Goal: Task Accomplishment & Management: Use online tool/utility

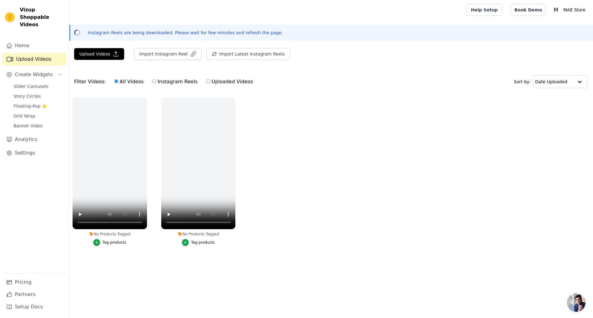
click at [173, 54] on button "Import Instagram Reel" at bounding box center [168, 54] width 68 height 12
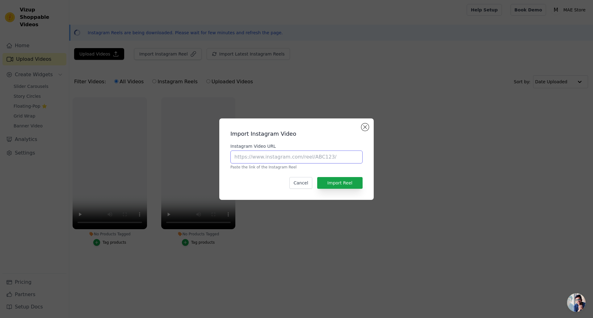
click at [262, 159] on input "Instagram Video URL" at bounding box center [296, 157] width 132 height 13
click at [365, 123] on div "Import Instagram Video Instagram Video URL Paste the link of the Instagram Reel…" at bounding box center [296, 160] width 154 height 82
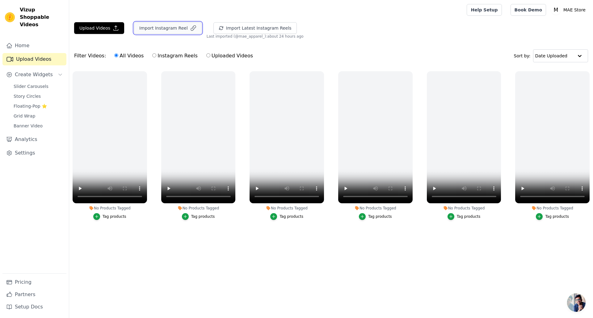
click at [167, 29] on button "Import Instagram Reel" at bounding box center [168, 28] width 68 height 12
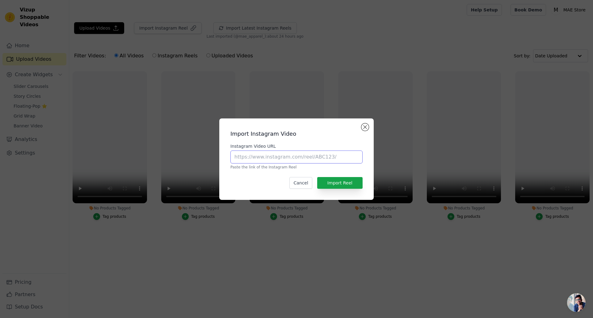
click at [262, 160] on input "Instagram Video URL" at bounding box center [296, 157] width 132 height 13
paste input "https://www.instagram.com/p/DJCOueny-rp/"
type input "https://www.instagram.com/p/DJCOueny-rp/"
click at [348, 183] on button "Import Reel" at bounding box center [339, 183] width 45 height 12
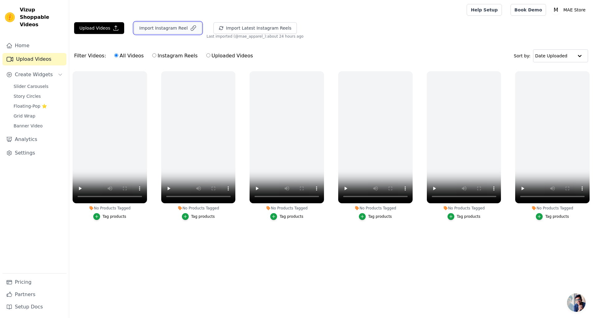
click at [147, 31] on button "Import Instagram Reel" at bounding box center [168, 28] width 68 height 12
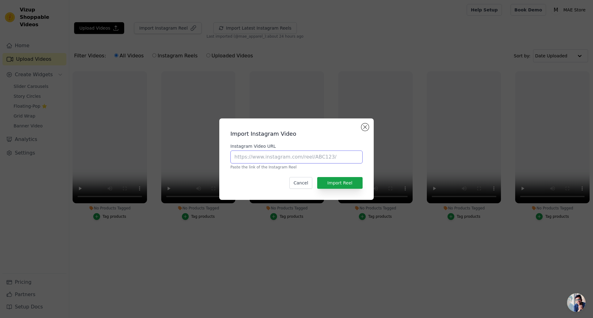
click at [284, 155] on input "Instagram Video URL" at bounding box center [296, 157] width 132 height 13
paste input "https://www.instagram.com/p/DJCOueny-rp/"
type input "https://www.instagram.com/p/DJCOueny-rp/"
click at [336, 182] on button "Import Reel" at bounding box center [339, 183] width 45 height 12
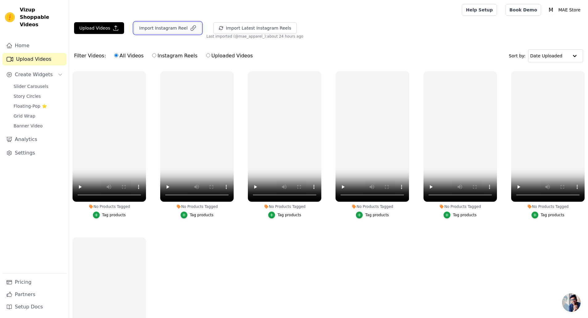
click at [167, 31] on button "Import Instagram Reel" at bounding box center [168, 28] width 68 height 12
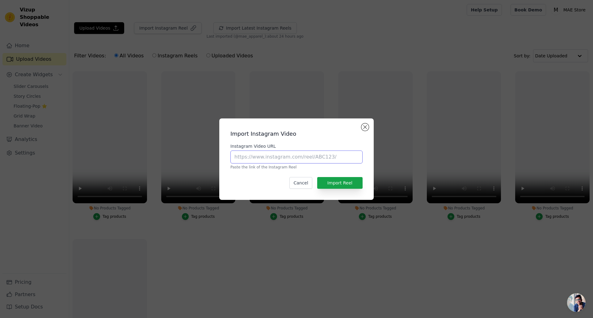
click at [278, 156] on input "Instagram Video URL" at bounding box center [296, 157] width 132 height 13
paste input "[URL][DOMAIN_NAME]"
type input "[URL][DOMAIN_NAME]"
click at [342, 181] on button "Import Reel" at bounding box center [339, 183] width 45 height 12
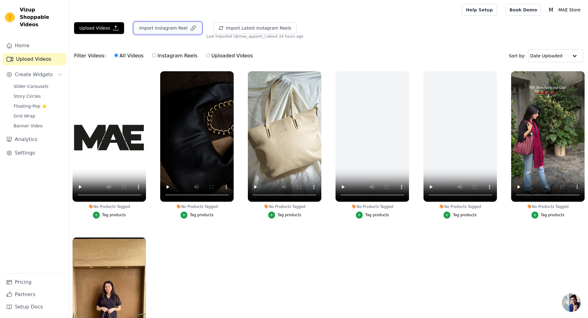
click at [145, 26] on button "Import Instagram Reel" at bounding box center [168, 28] width 68 height 12
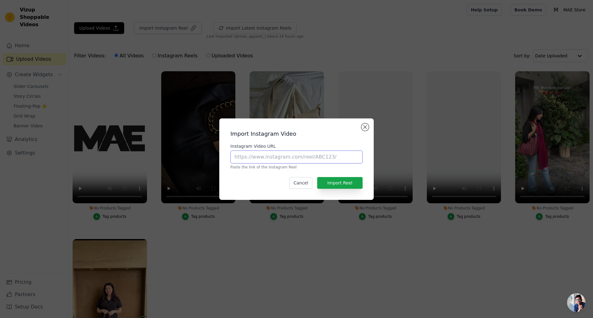
click at [264, 153] on input "Instagram Video URL" at bounding box center [296, 157] width 132 height 13
paste input "[URL][DOMAIN_NAME]"
type input "[URL][DOMAIN_NAME]"
click at [340, 178] on button "Import Reel" at bounding box center [339, 183] width 45 height 12
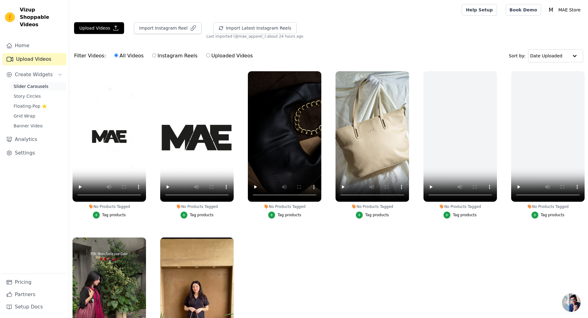
click at [43, 83] on span "Slider Carousels" at bounding box center [31, 86] width 35 height 6
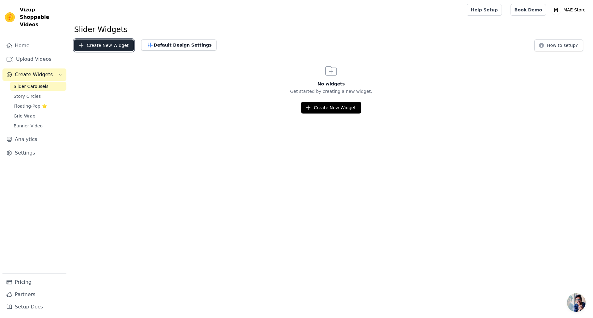
click at [90, 45] on button "Create New Widget" at bounding box center [104, 46] width 60 height 12
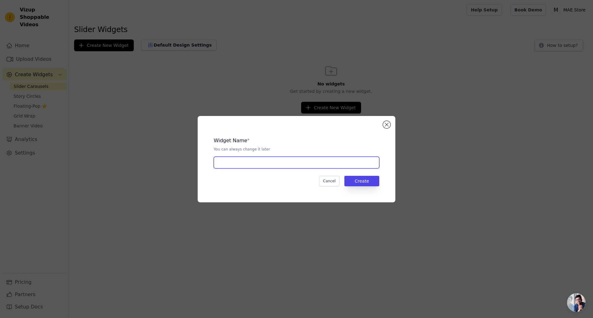
click at [230, 166] on input "text" at bounding box center [297, 163] width 166 height 12
type input "Home Page Slider"
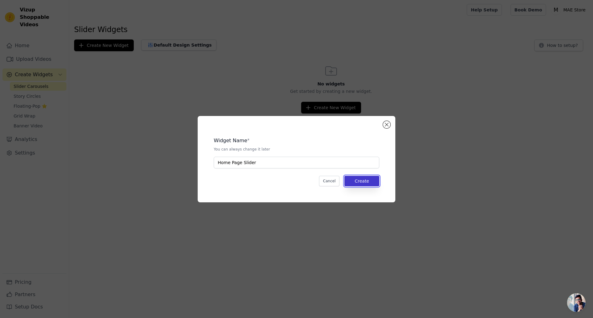
click at [362, 180] on button "Create" at bounding box center [361, 181] width 35 height 10
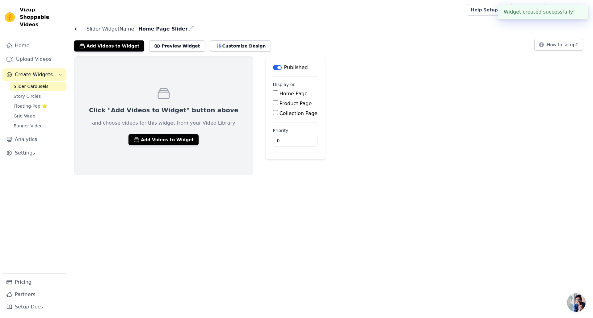
click at [279, 94] on label "Home Page" at bounding box center [293, 94] width 28 height 6
click at [273, 94] on input "Home Page" at bounding box center [275, 92] width 5 height 5
checkbox input "true"
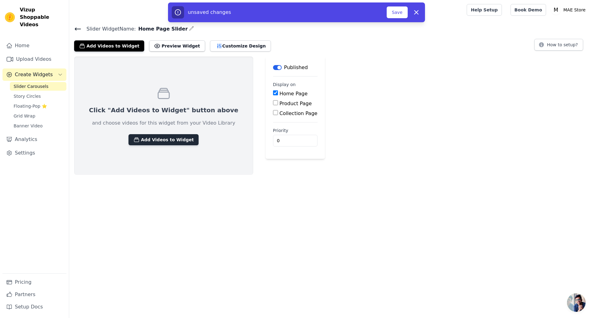
click at [153, 138] on button "Add Videos to Widget" at bounding box center [163, 139] width 70 height 11
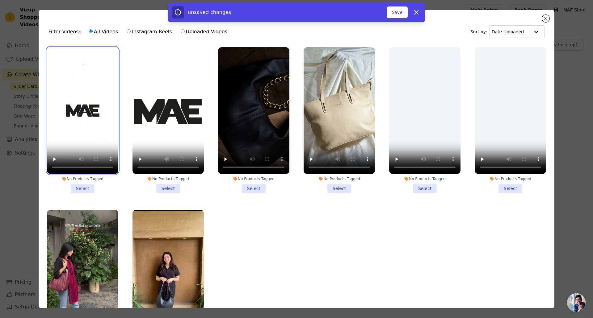
click at [82, 117] on video at bounding box center [82, 110] width 71 height 127
click at [81, 183] on li "No Products Tagged Select" at bounding box center [82, 120] width 71 height 146
click at [0, 0] on input "No Products Tagged Select" at bounding box center [0, 0] width 0 height 0
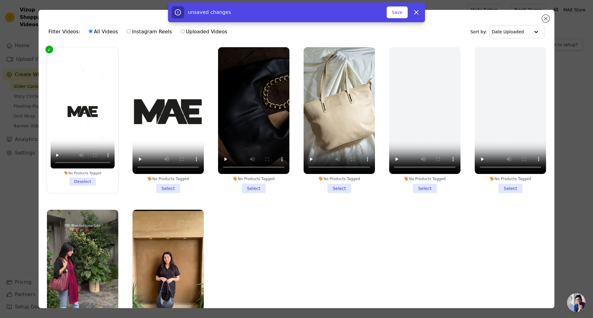
click at [167, 184] on li "No Products Tagged Select" at bounding box center [167, 120] width 71 height 146
click at [0, 0] on input "No Products Tagged Select" at bounding box center [0, 0] width 0 height 0
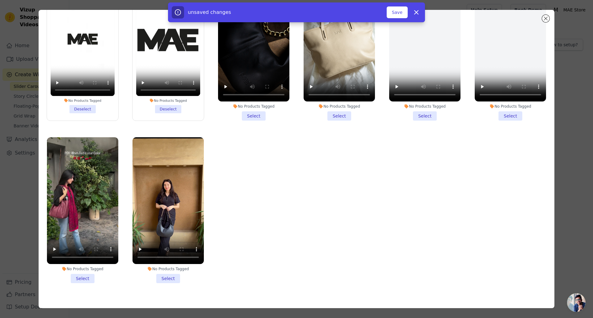
scroll to position [54, 0]
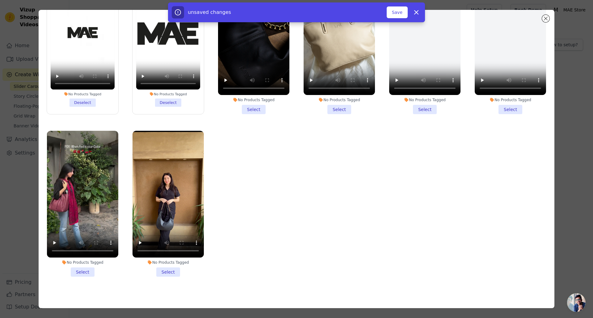
click at [170, 266] on li "No Products Tagged Select" at bounding box center [167, 204] width 71 height 146
click at [0, 0] on input "No Products Tagged Select" at bounding box center [0, 0] width 0 height 0
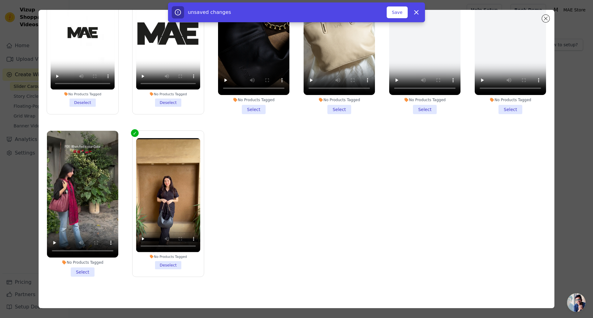
click at [80, 270] on li "No Products Tagged Select" at bounding box center [82, 204] width 71 height 146
click at [0, 0] on input "No Products Tagged Select" at bounding box center [0, 0] width 0 height 0
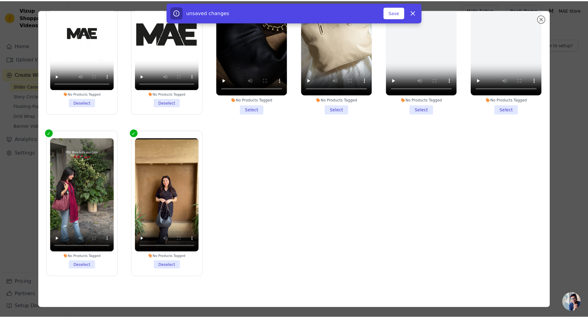
scroll to position [0, 0]
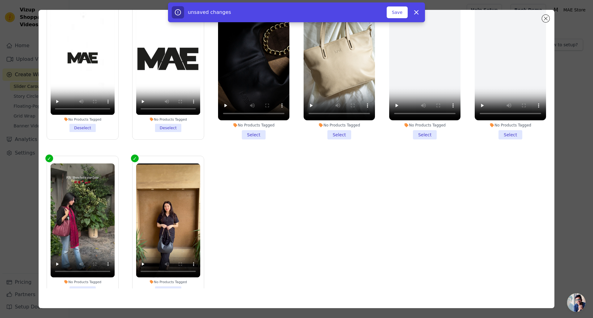
click at [252, 133] on li "No Products Tagged Select" at bounding box center [253, 67] width 71 height 146
click at [0, 0] on input "No Products Tagged Select" at bounding box center [0, 0] width 0 height 0
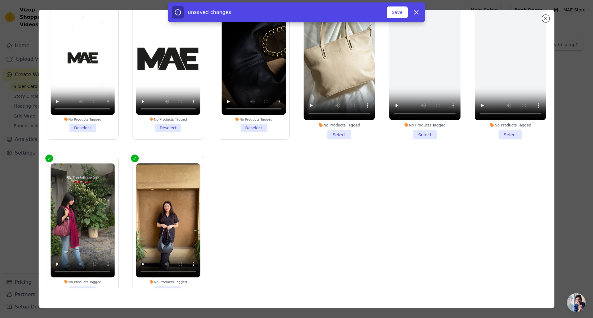
click at [335, 134] on li "No Products Tagged Select" at bounding box center [339, 67] width 71 height 146
click at [0, 0] on input "No Products Tagged Select" at bounding box center [0, 0] width 0 height 0
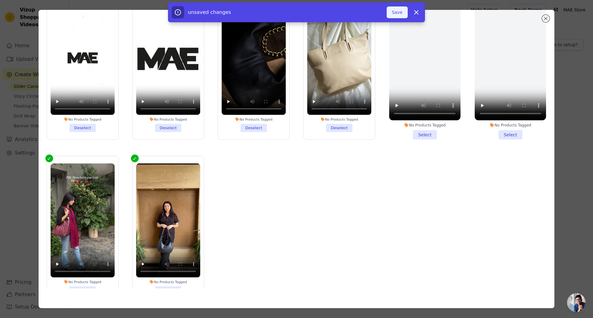
click at [401, 12] on button "Save" at bounding box center [397, 12] width 21 height 12
click at [379, 15] on button "Add To Widget" at bounding box center [386, 12] width 41 height 12
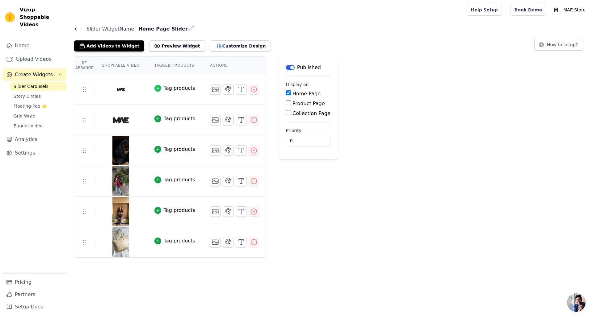
click at [156, 88] on icon "button" at bounding box center [157, 88] width 3 height 3
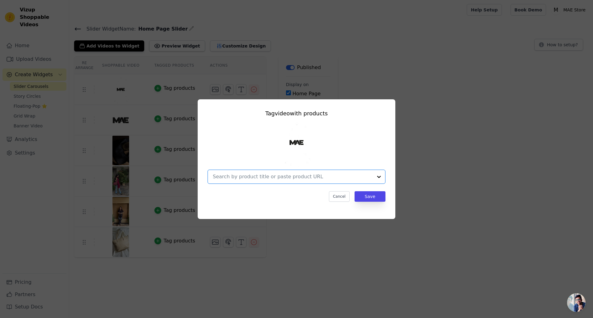
click at [371, 177] on input "text" at bounding box center [293, 176] width 160 height 7
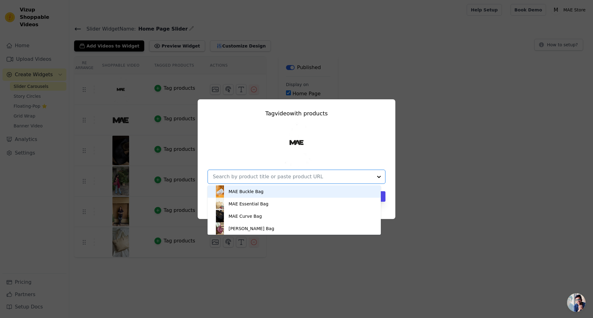
click at [412, 103] on div "Tag video with products MAE Buckle Bag MAE Essential Bag MAE Curve Bag [PERSON_…" at bounding box center [296, 160] width 573 height 140
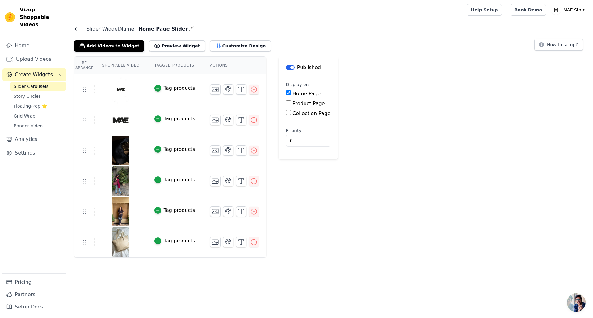
click at [120, 86] on img at bounding box center [120, 90] width 17 height 30
click at [156, 148] on icon "button" at bounding box center [158, 149] width 4 height 4
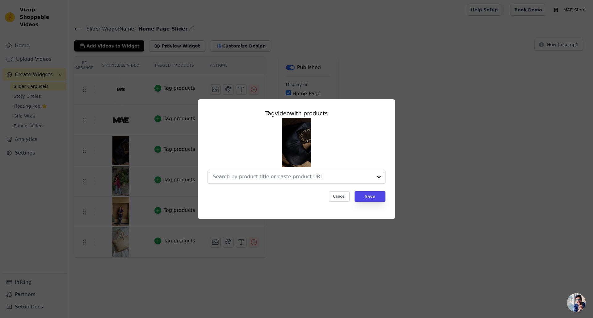
click at [270, 174] on input "text" at bounding box center [293, 176] width 160 height 7
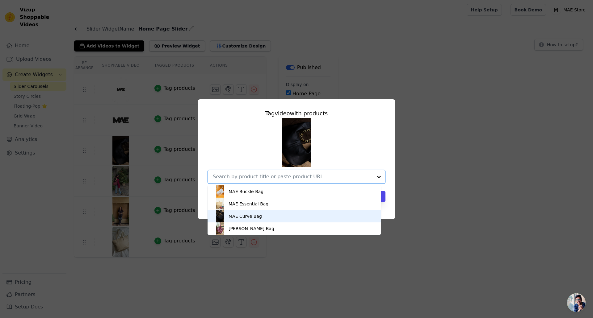
click at [255, 220] on div "MAE Curve Bag" at bounding box center [294, 216] width 161 height 12
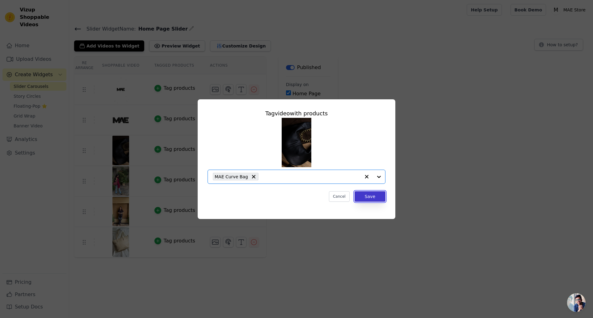
click at [363, 200] on button "Save" at bounding box center [370, 196] width 31 height 10
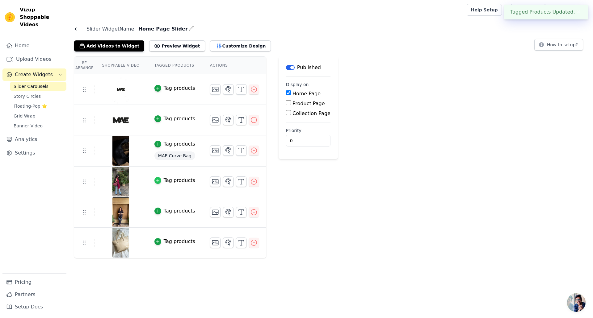
click at [156, 180] on icon "button" at bounding box center [158, 180] width 4 height 4
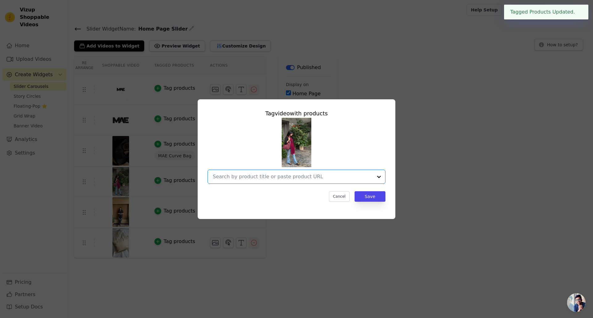
click at [281, 175] on input "text" at bounding box center [293, 176] width 160 height 7
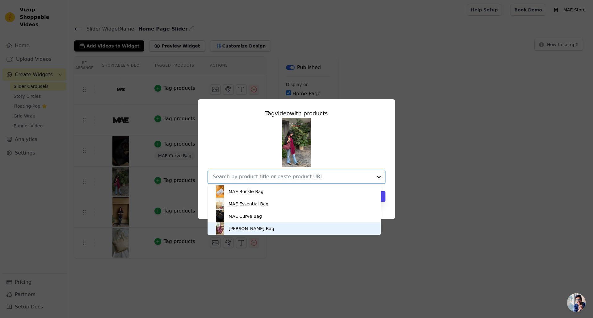
click at [248, 227] on div "[PERSON_NAME] Bag" at bounding box center [252, 229] width 46 height 6
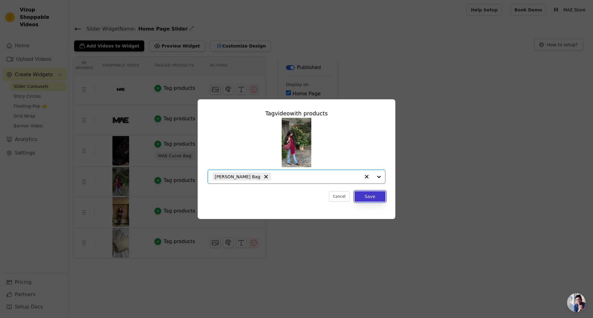
click at [374, 196] on button "Save" at bounding box center [370, 196] width 31 height 10
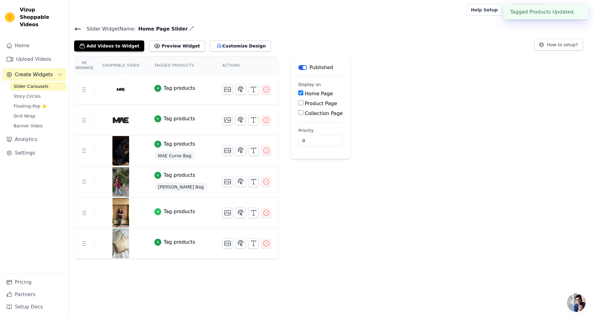
click at [156, 213] on icon "button" at bounding box center [158, 212] width 4 height 4
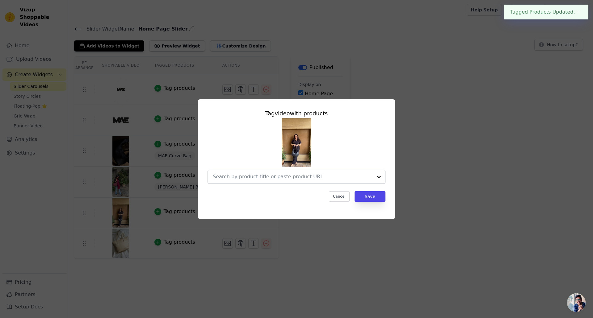
click at [285, 177] on input "text" at bounding box center [293, 176] width 160 height 7
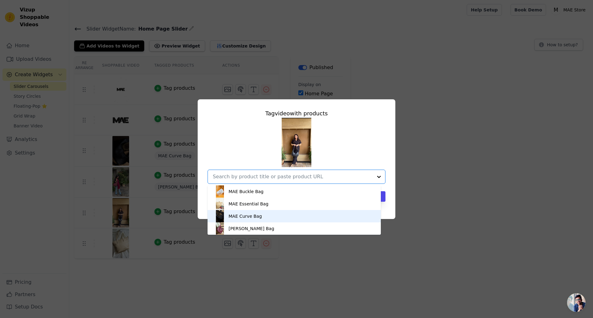
click at [261, 214] on div "MAE Curve Bag" at bounding box center [294, 216] width 161 height 12
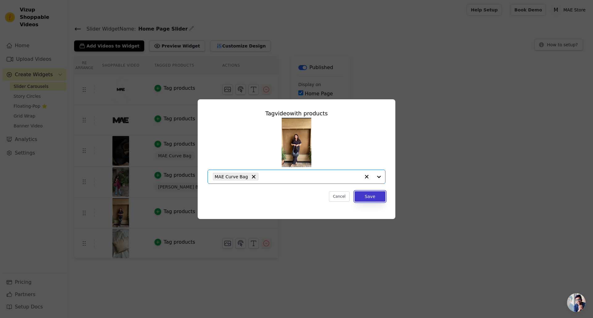
click at [369, 197] on button "Save" at bounding box center [370, 196] width 31 height 10
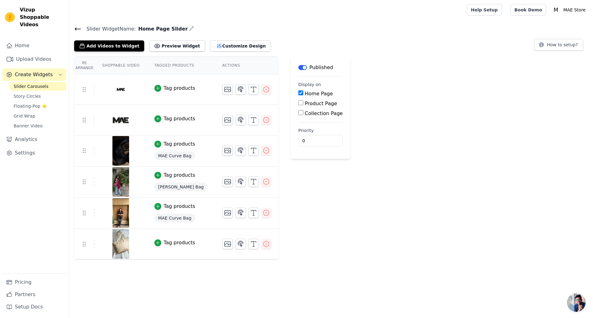
click at [164, 243] on div "Tag products" at bounding box center [179, 242] width 31 height 7
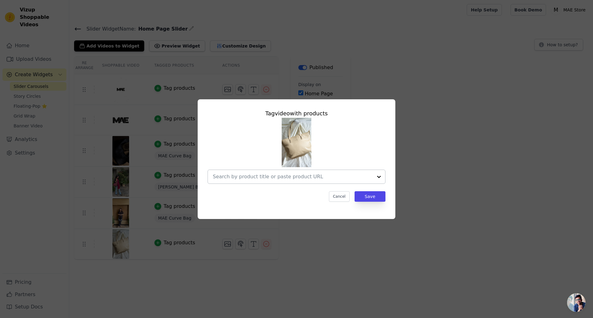
click at [343, 175] on input "text" at bounding box center [293, 176] width 160 height 7
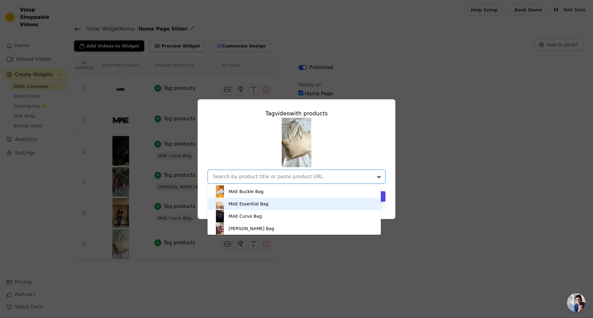
click at [274, 208] on div "MAE Essential Bag" at bounding box center [294, 204] width 161 height 12
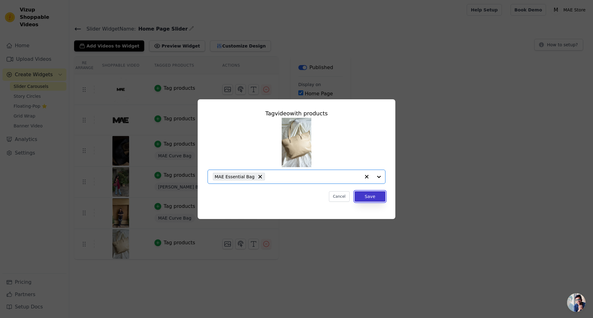
click at [364, 195] on button "Save" at bounding box center [370, 196] width 31 height 10
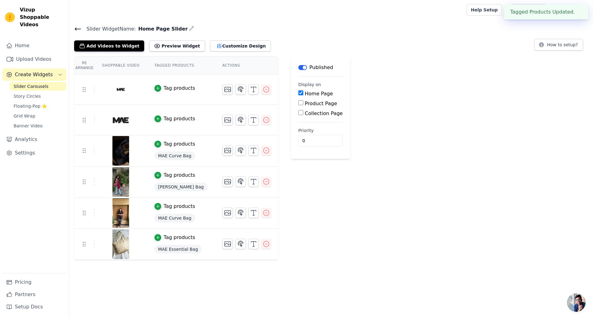
click at [109, 120] on div at bounding box center [121, 120] width 52 height 30
click at [117, 121] on img at bounding box center [120, 120] width 17 height 30
click at [156, 89] on icon "button" at bounding box center [158, 88] width 4 height 4
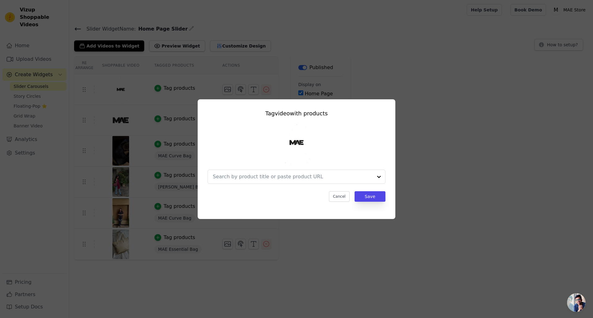
click at [341, 202] on div "Tag video with products Cancel Save" at bounding box center [297, 155] width 188 height 103
click at [341, 199] on button "Cancel" at bounding box center [339, 196] width 21 height 10
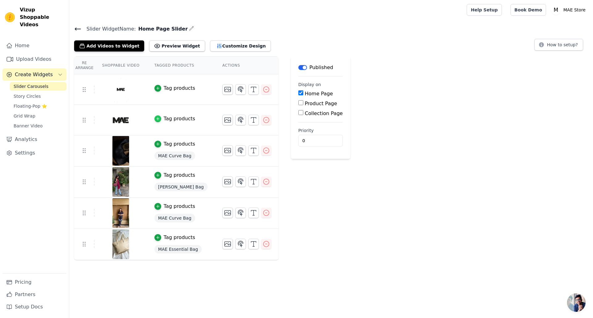
click at [156, 119] on icon "button" at bounding box center [157, 119] width 3 height 3
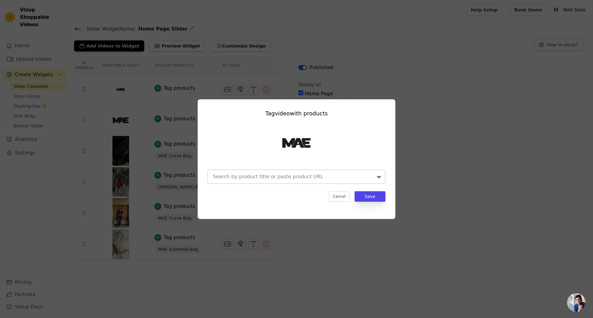
click at [344, 179] on input "text" at bounding box center [293, 176] width 160 height 7
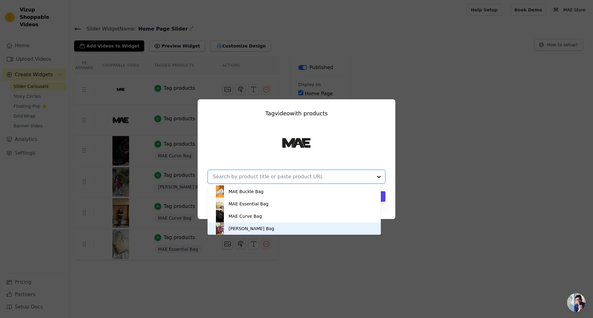
click at [296, 228] on div "[PERSON_NAME] Bag" at bounding box center [294, 229] width 161 height 12
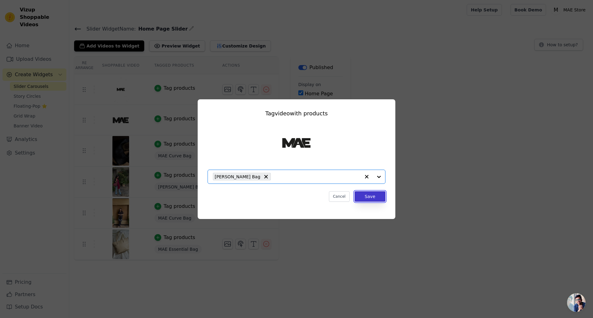
click at [374, 194] on button "Save" at bounding box center [370, 196] width 31 height 10
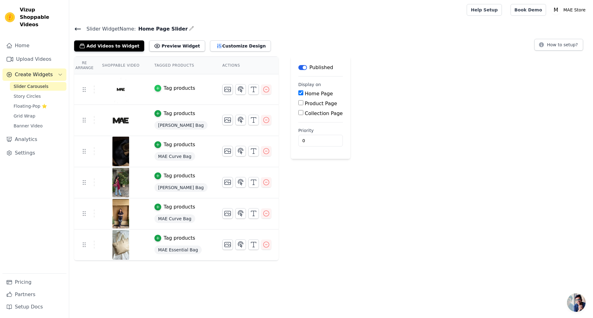
click at [156, 86] on icon "button" at bounding box center [158, 88] width 4 height 4
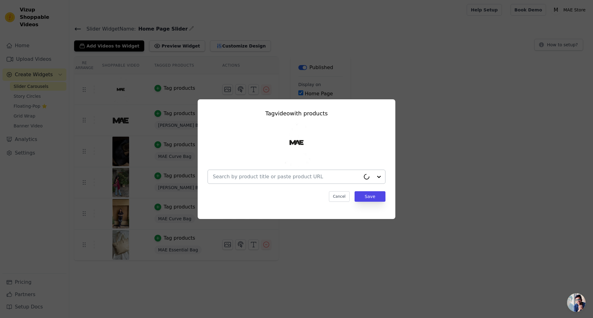
click at [248, 174] on input "text" at bounding box center [287, 176] width 148 height 7
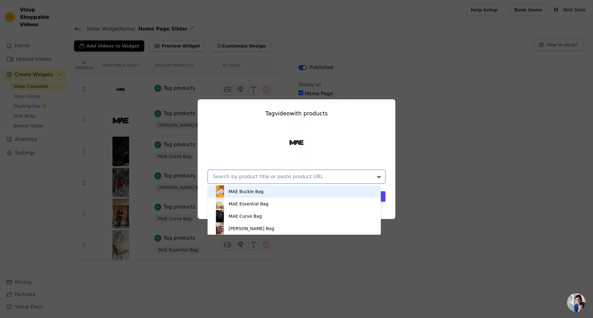
click at [243, 193] on div "MAE Buckle Bag" at bounding box center [246, 192] width 35 height 6
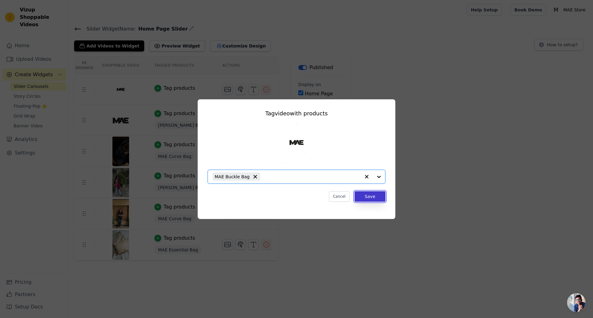
click at [375, 198] on button "Save" at bounding box center [370, 196] width 31 height 10
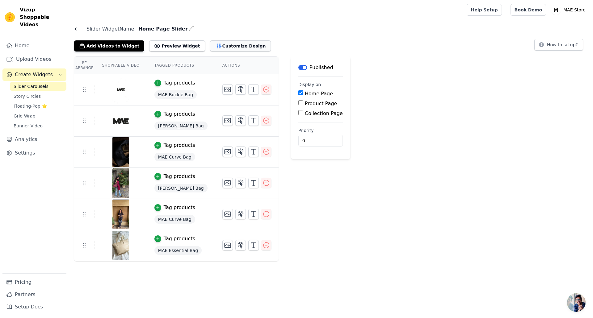
click at [227, 44] on button "Customize Design" at bounding box center [240, 45] width 61 height 11
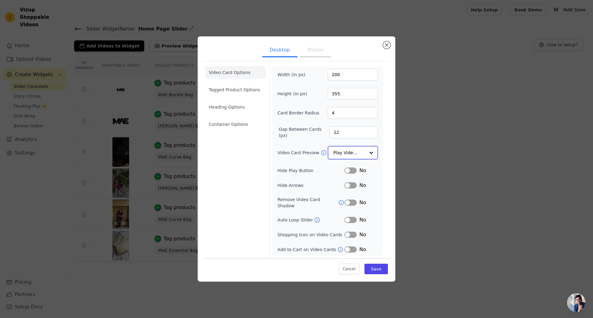
click at [371, 155] on div at bounding box center [371, 153] width 12 height 12
click at [372, 152] on div at bounding box center [371, 153] width 12 height 12
click at [373, 157] on div at bounding box center [371, 153] width 12 height 12
click at [373, 156] on div at bounding box center [371, 153] width 12 height 12
click at [389, 150] on div "Video Card Options Tagged Product Options Heading Options Container Options Wid…" at bounding box center [297, 159] width 188 height 197
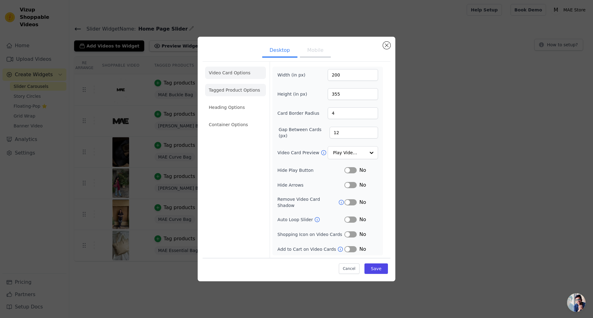
click at [257, 92] on li "Tagged Product Options" at bounding box center [235, 90] width 61 height 12
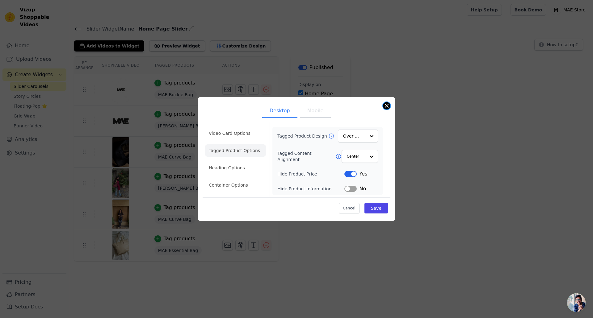
click at [386, 105] on button "Close modal" at bounding box center [386, 105] width 7 height 7
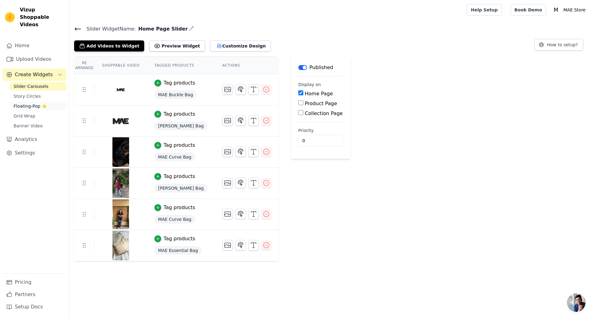
click at [24, 103] on span "Floating-Pop ⭐" at bounding box center [30, 106] width 33 height 6
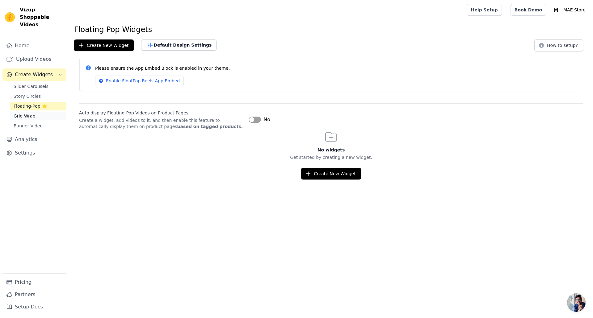
click at [29, 113] on span "Grid Wrap" at bounding box center [25, 116] width 22 height 6
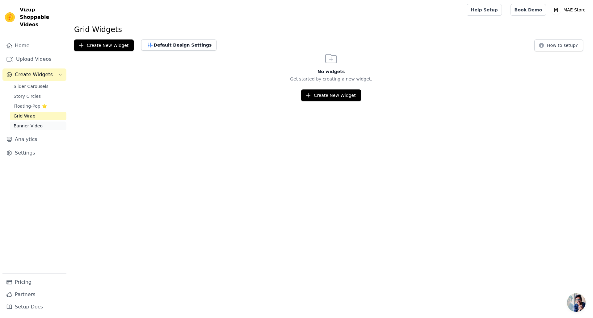
click at [38, 123] on span "Banner Video" at bounding box center [28, 126] width 29 height 6
click at [28, 83] on span "Slider Carousels" at bounding box center [31, 86] width 35 height 6
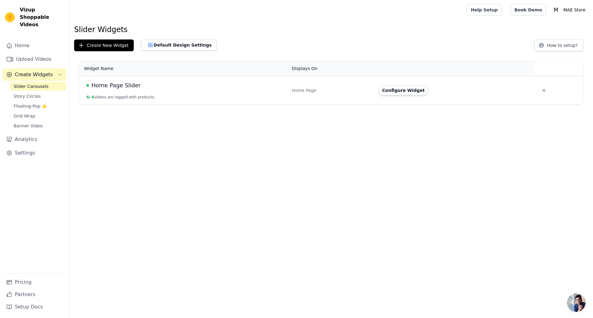
click at [141, 87] on div "Home Page Slider" at bounding box center [185, 85] width 198 height 9
click at [117, 83] on span "Home Page Slider" at bounding box center [115, 85] width 49 height 9
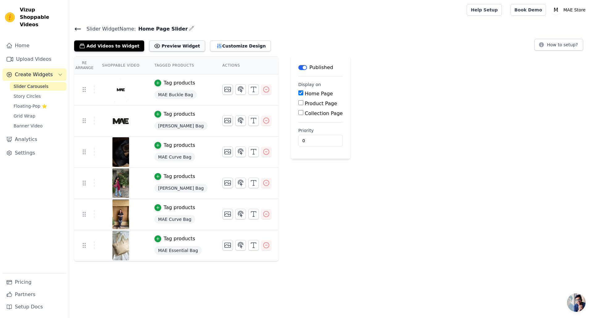
click at [168, 48] on button "Preview Widget" at bounding box center [177, 45] width 56 height 11
click at [212, 47] on button "Customize Design" at bounding box center [240, 45] width 61 height 11
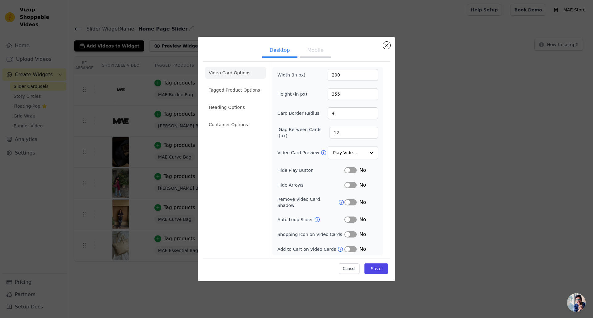
click at [350, 173] on button "Label" at bounding box center [350, 170] width 12 height 6
click at [369, 156] on div at bounding box center [371, 153] width 12 height 12
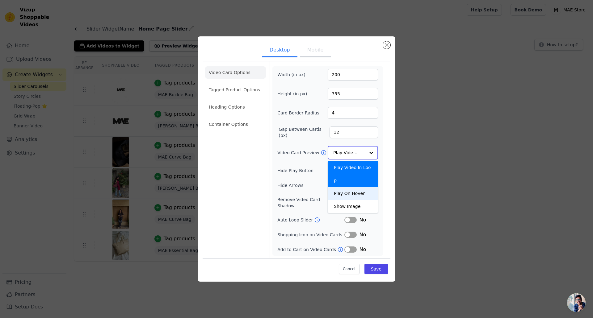
click at [333, 187] on div "Play On Hover" at bounding box center [353, 193] width 50 height 13
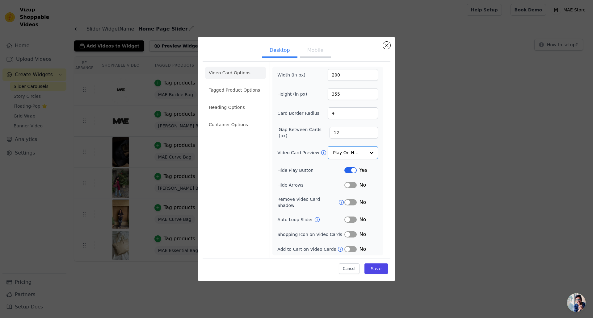
click at [354, 218] on button "Label" at bounding box center [350, 220] width 12 height 6
click at [379, 267] on button "Save" at bounding box center [375, 269] width 23 height 10
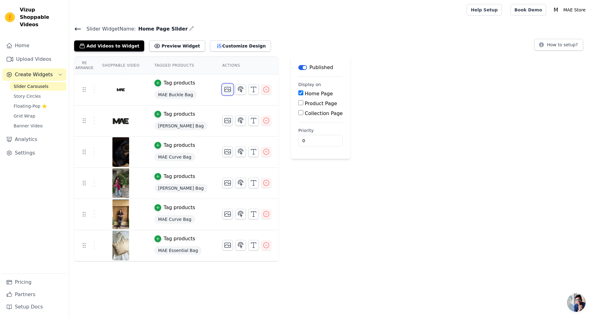
click at [224, 90] on icon "button" at bounding box center [227, 89] width 6 height 5
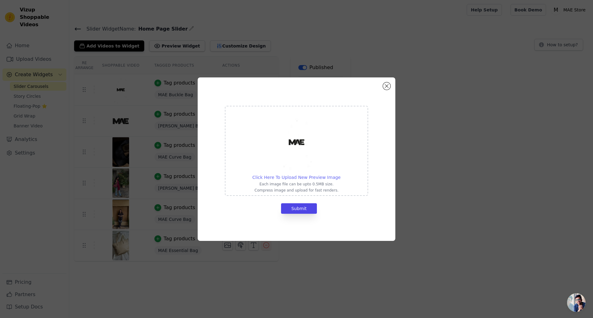
click at [268, 177] on span "Click Here To Upload New Preview Image" at bounding box center [296, 177] width 88 height 5
click at [340, 174] on input "Click Here To Upload New Preview Image Each image file can be upto 0.5MB size. …" at bounding box center [340, 174] width 0 height 0
click at [383, 84] on button "Close modal" at bounding box center [386, 85] width 7 height 7
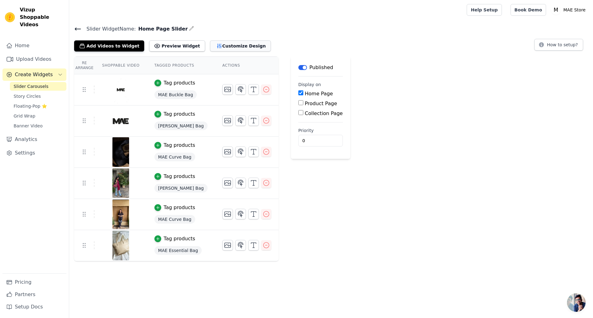
click at [217, 47] on icon "button" at bounding box center [219, 46] width 4 height 4
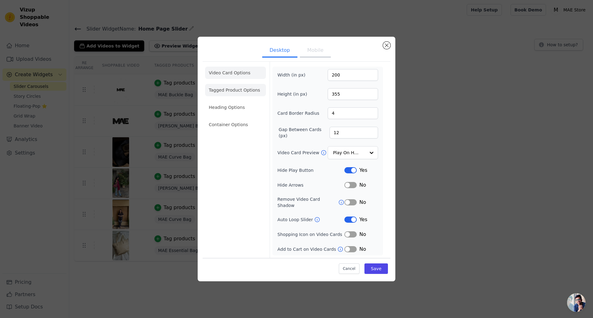
click at [212, 92] on li "Tagged Product Options" at bounding box center [235, 90] width 61 height 12
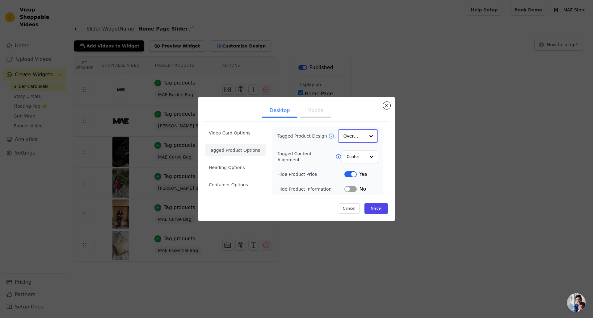
click at [363, 138] on input "Tagged Product Design" at bounding box center [354, 136] width 22 height 12
click at [224, 166] on li "Heading Options" at bounding box center [235, 168] width 61 height 12
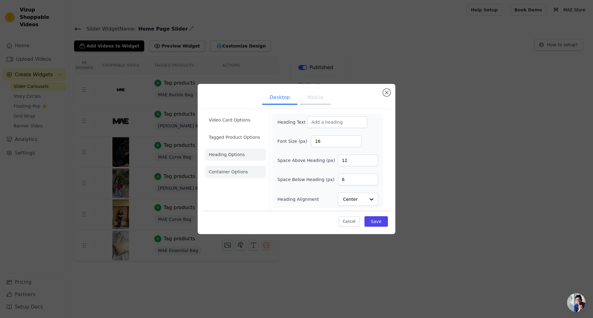
click at [220, 170] on li "Container Options" at bounding box center [235, 172] width 61 height 12
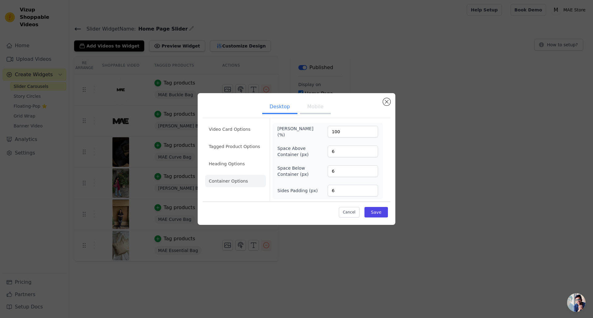
click at [233, 130] on li "Video Card Options" at bounding box center [235, 129] width 61 height 12
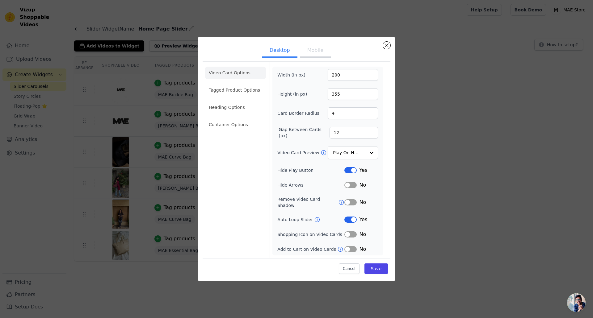
click at [309, 56] on button "Mobile" at bounding box center [315, 51] width 31 height 14
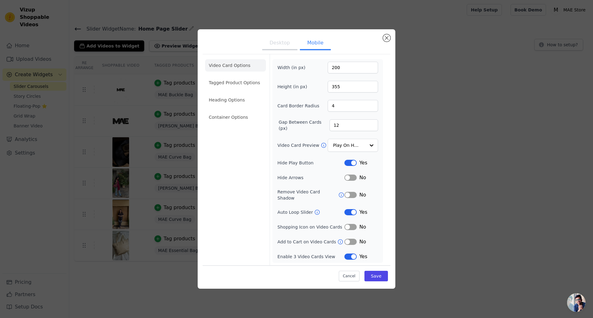
click at [278, 50] on button "Desktop" at bounding box center [279, 44] width 35 height 14
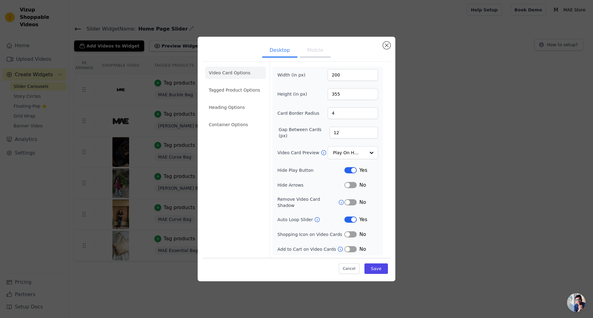
click at [314, 50] on button "Mobile" at bounding box center [315, 51] width 31 height 14
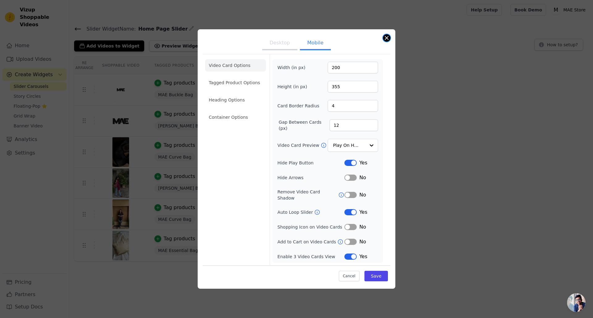
click at [384, 40] on button "Close modal" at bounding box center [386, 37] width 7 height 7
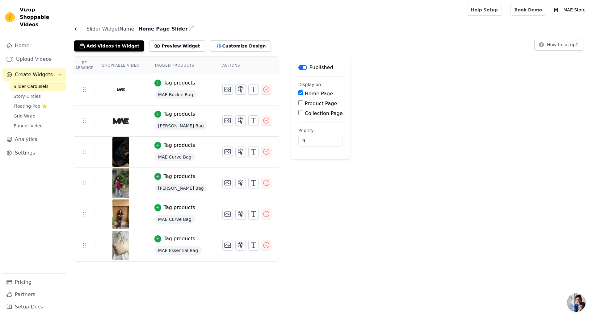
click at [298, 102] on input "Product Page" at bounding box center [300, 102] width 5 height 5
checkbox input "true"
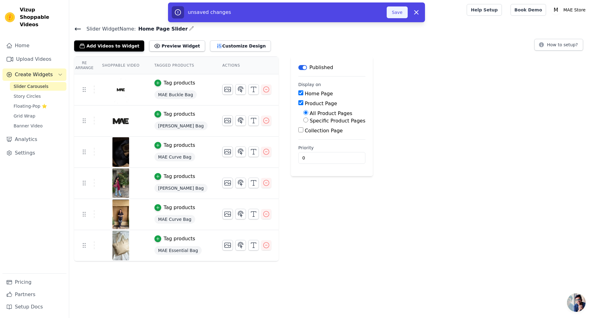
click at [400, 9] on button "Save" at bounding box center [397, 12] width 21 height 12
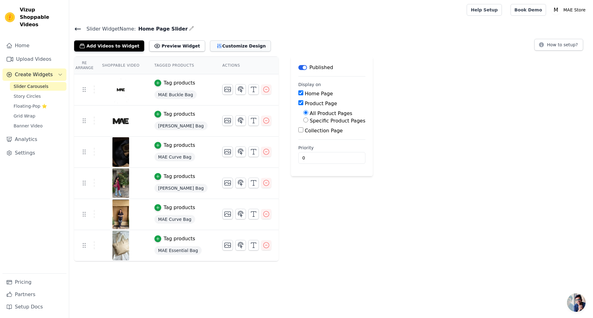
click at [216, 46] on icon "button" at bounding box center [219, 46] width 6 height 6
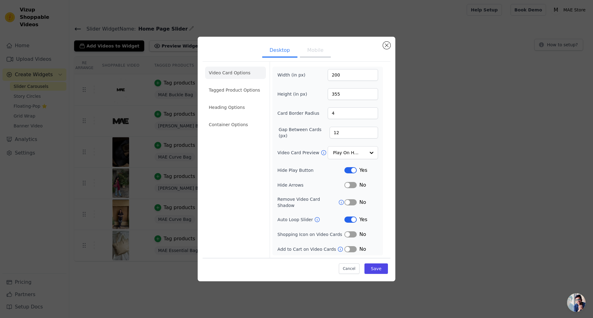
click at [314, 51] on button "Mobile" at bounding box center [315, 51] width 31 height 14
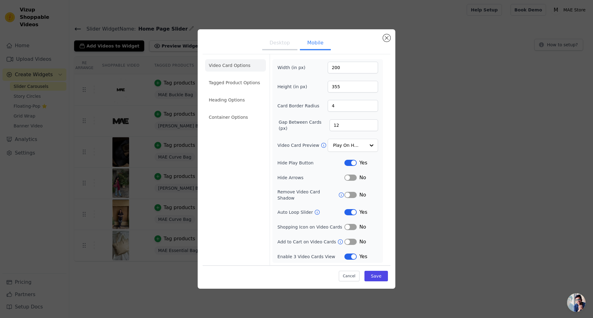
click at [349, 209] on button "Label" at bounding box center [350, 212] width 12 height 6
click at [371, 275] on button "Save" at bounding box center [375, 276] width 23 height 10
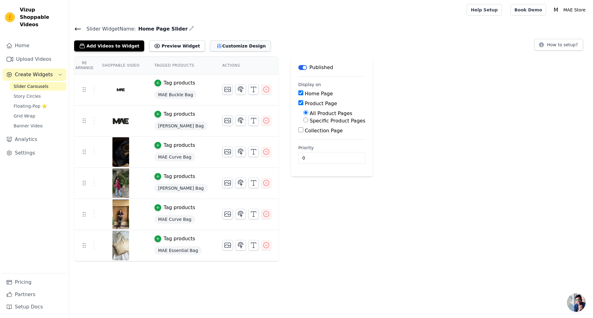
click at [217, 46] on icon "button" at bounding box center [219, 46] width 4 height 4
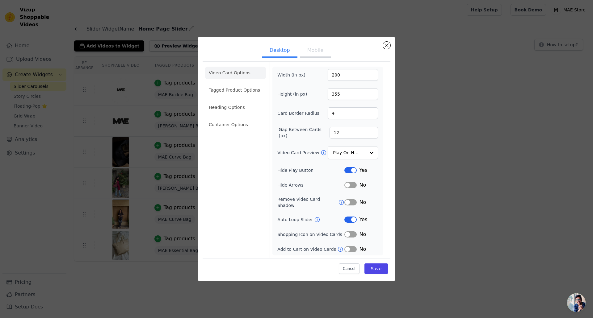
click at [352, 218] on button "Label" at bounding box center [350, 220] width 12 height 6
click at [373, 267] on button "Save" at bounding box center [375, 269] width 23 height 10
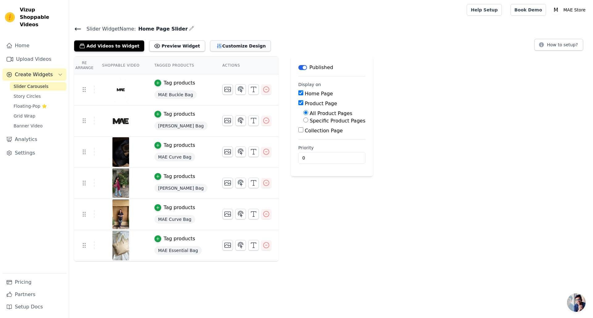
click at [214, 46] on button "Customize Design" at bounding box center [240, 45] width 61 height 11
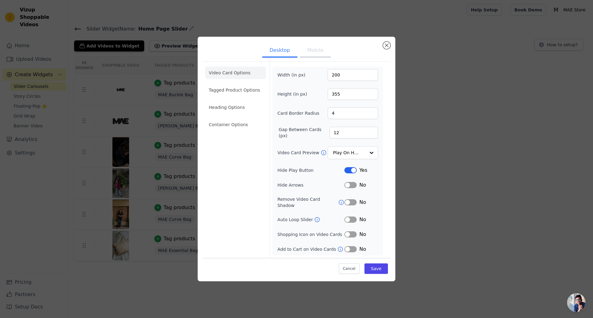
click at [306, 54] on button "Mobile" at bounding box center [315, 51] width 31 height 14
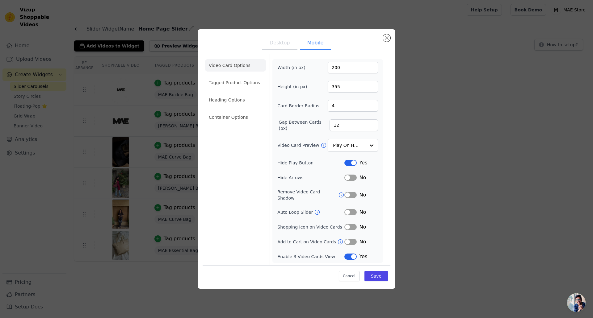
click at [349, 179] on button "Label" at bounding box center [350, 178] width 12 height 6
click at [370, 273] on button "Save" at bounding box center [375, 276] width 23 height 10
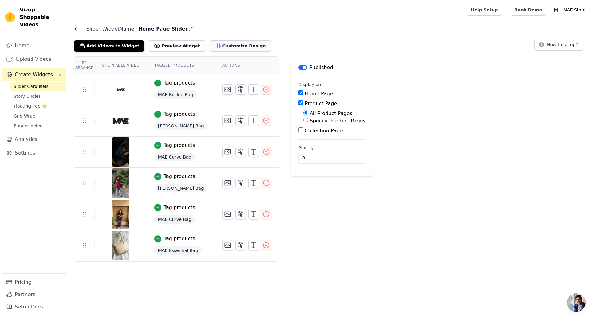
click at [217, 46] on icon "button" at bounding box center [219, 46] width 4 height 4
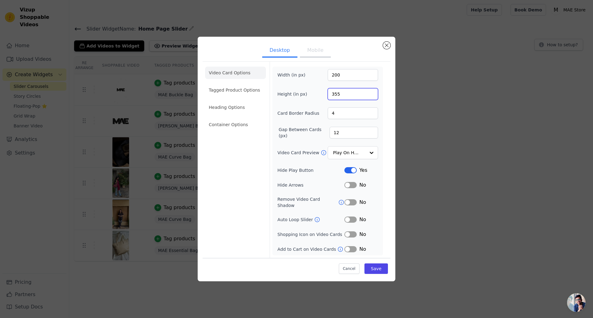
drag, startPoint x: 340, startPoint y: 97, endPoint x: 331, endPoint y: 96, distance: 9.0
click at [331, 96] on input "355" at bounding box center [353, 94] width 50 height 12
type input "555"
drag, startPoint x: 342, startPoint y: 77, endPoint x: 328, endPoint y: 78, distance: 14.2
click at [328, 78] on input "200" at bounding box center [353, 75] width 50 height 12
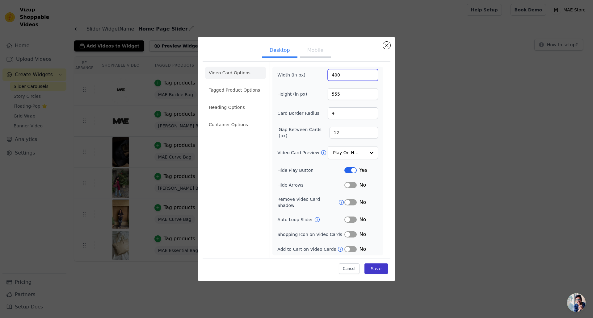
type input "400"
click at [373, 265] on button "Save" at bounding box center [375, 269] width 23 height 10
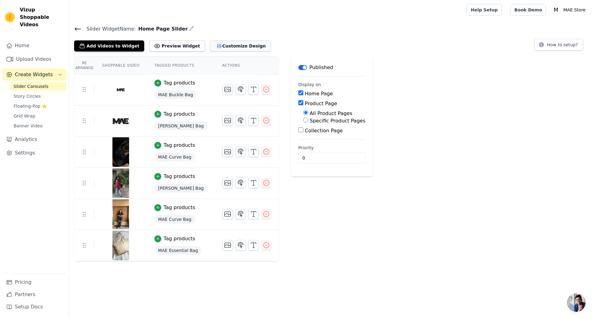
click at [217, 45] on icon "button" at bounding box center [219, 46] width 4 height 4
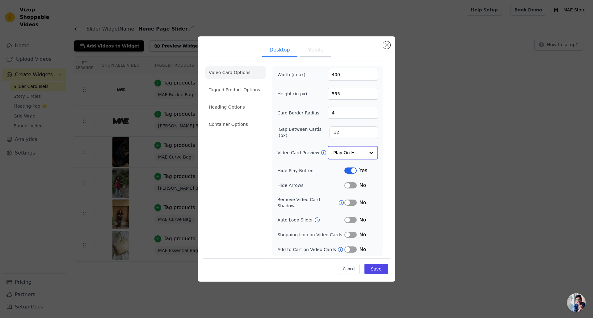
click at [360, 153] on input "Video Card Preview" at bounding box center [349, 153] width 32 height 12
click at [372, 155] on div at bounding box center [371, 153] width 12 height 12
click at [362, 171] on div "Play Video In Loop" at bounding box center [353, 174] width 50 height 26
click at [380, 267] on button "Save" at bounding box center [375, 269] width 23 height 10
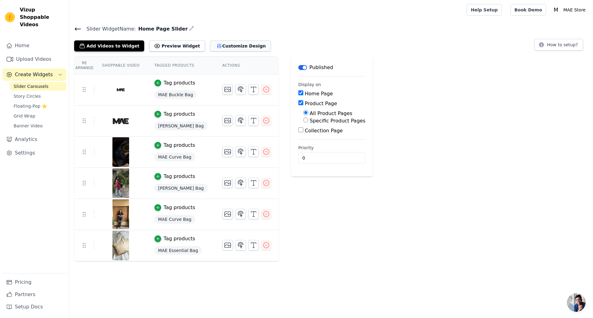
click at [210, 48] on button "Customize Design" at bounding box center [240, 45] width 61 height 11
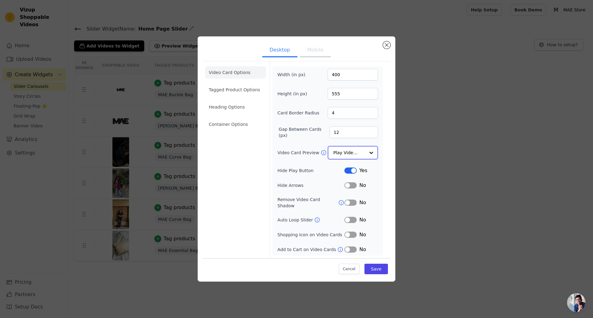
click at [369, 155] on div at bounding box center [371, 153] width 12 height 12
click at [353, 187] on div "Play On Hover" at bounding box center [353, 193] width 50 height 13
click at [381, 267] on button "Save" at bounding box center [375, 269] width 23 height 10
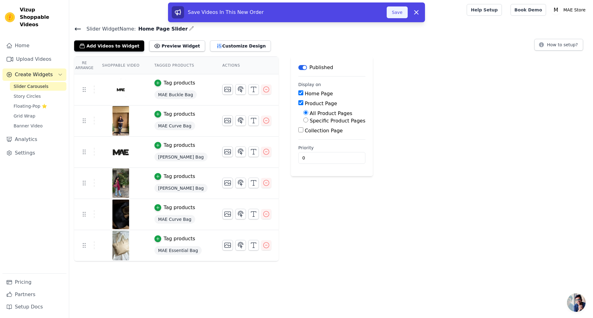
click at [400, 13] on button "Save" at bounding box center [397, 12] width 21 height 12
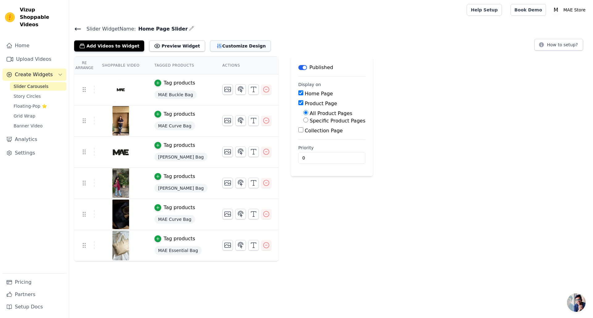
click at [210, 42] on button "Customize Design" at bounding box center [240, 45] width 61 height 11
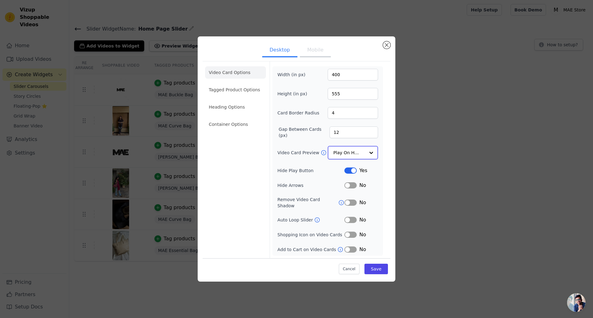
click at [357, 154] on input "Video Card Preview" at bounding box center [349, 153] width 32 height 12
click at [352, 167] on div "Play Video In Loop" at bounding box center [353, 174] width 50 height 26
click at [382, 266] on button "Save" at bounding box center [375, 269] width 23 height 10
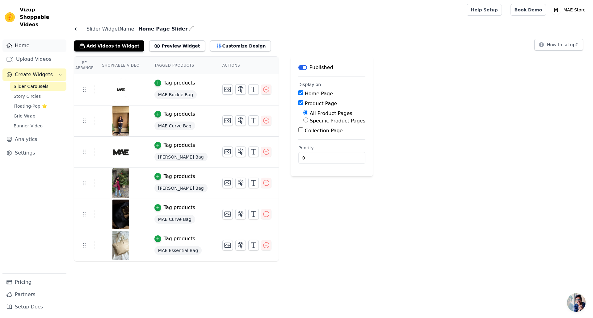
click at [20, 40] on link "Home" at bounding box center [34, 46] width 64 height 12
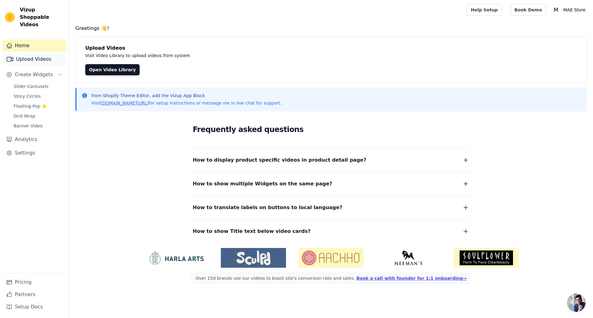
click at [45, 54] on link "Upload Videos" at bounding box center [34, 59] width 64 height 12
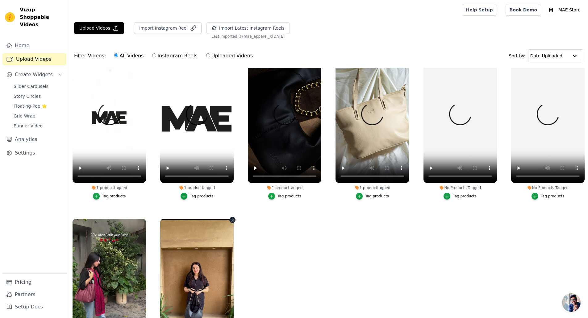
scroll to position [36, 0]
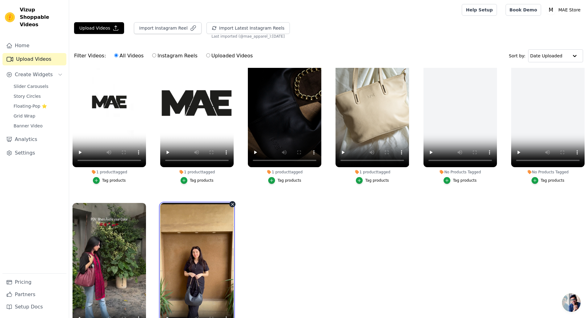
click at [199, 229] on video at bounding box center [196, 268] width 73 height 131
click at [191, 261] on video at bounding box center [196, 268] width 73 height 131
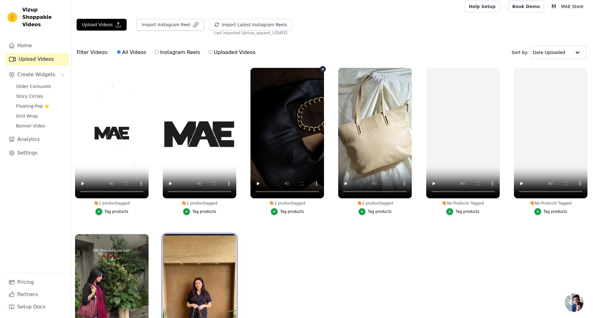
scroll to position [0, 0]
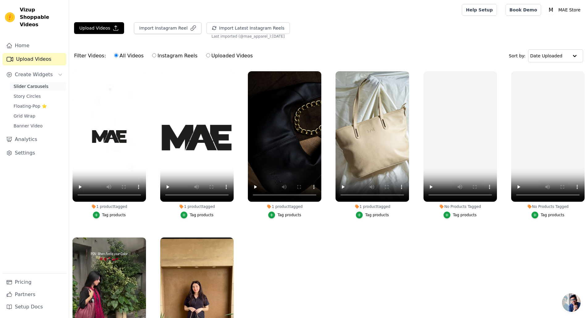
click at [31, 83] on span "Slider Carousels" at bounding box center [31, 86] width 35 height 6
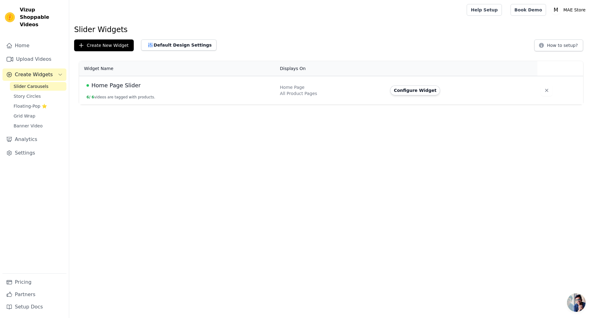
click at [129, 86] on span "Home Page Slider" at bounding box center [115, 85] width 49 height 9
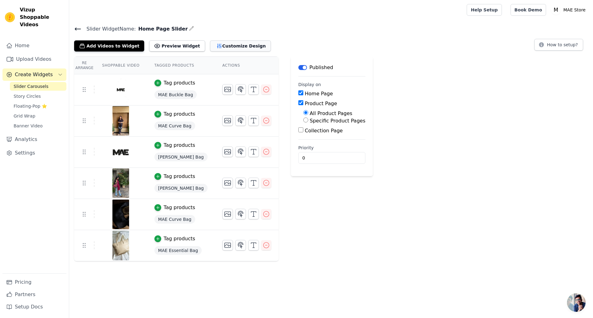
click at [231, 42] on button "Customize Design" at bounding box center [240, 45] width 61 height 11
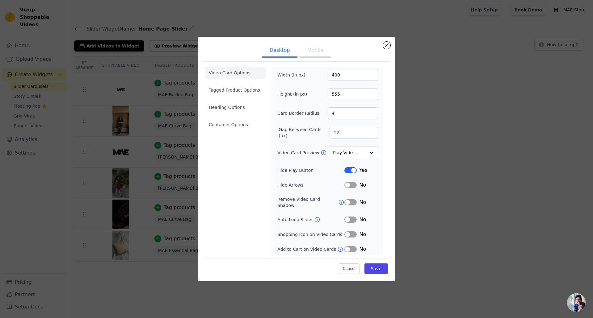
click at [228, 90] on li "Tagged Product Options" at bounding box center [235, 90] width 61 height 12
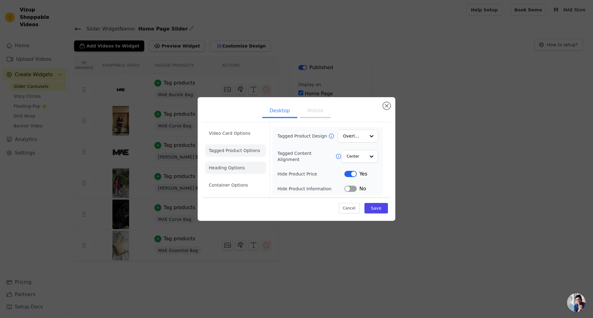
click at [234, 169] on li "Heading Options" at bounding box center [235, 168] width 61 height 12
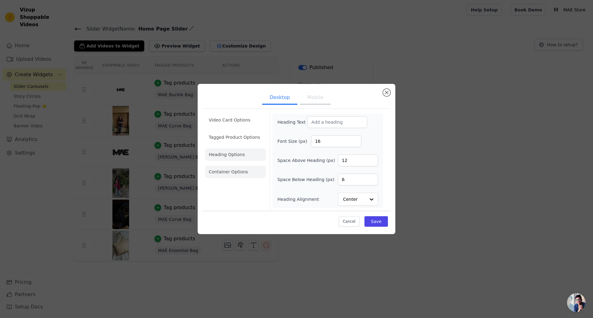
click at [245, 177] on li "Container Options" at bounding box center [235, 172] width 61 height 12
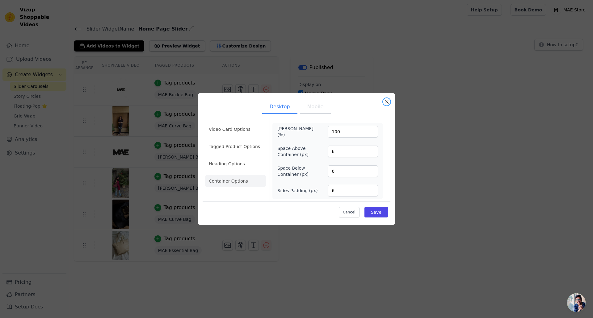
click at [386, 102] on button "Close modal" at bounding box center [386, 101] width 7 height 7
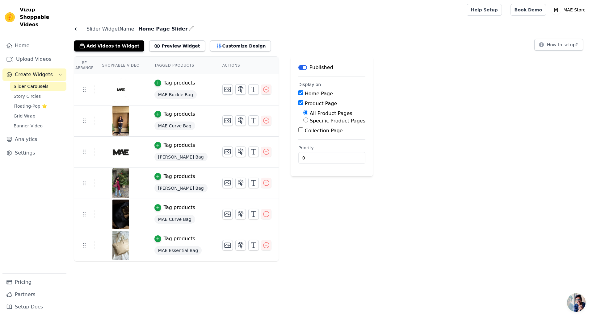
click at [220, 64] on th "Actions" at bounding box center [247, 66] width 64 height 18
click at [83, 67] on th "Re Arrange" at bounding box center [84, 66] width 20 height 18
click at [101, 65] on th "Shoppable Video" at bounding box center [120, 66] width 52 height 18
click at [114, 65] on th "Shoppable Video" at bounding box center [120, 66] width 52 height 18
click at [217, 47] on icon "button" at bounding box center [219, 46] width 4 height 4
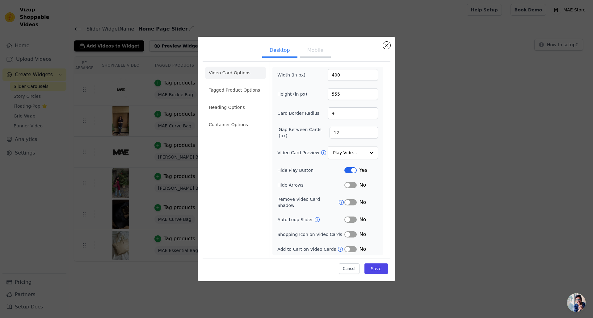
click at [311, 53] on button "Mobile" at bounding box center [315, 51] width 31 height 14
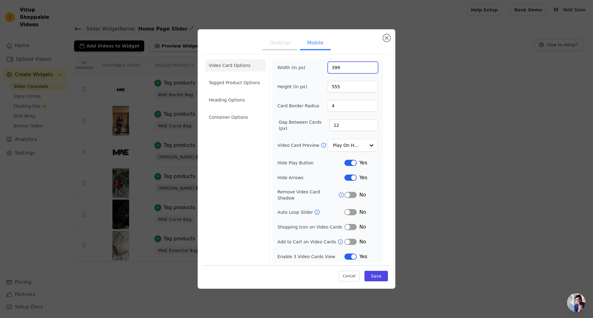
click at [371, 72] on input "399" at bounding box center [353, 68] width 50 height 12
click at [371, 72] on input "398" at bounding box center [353, 68] width 50 height 12
click at [371, 72] on input "397" at bounding box center [353, 68] width 50 height 12
click at [371, 72] on input "396" at bounding box center [353, 68] width 50 height 12
click at [371, 72] on input "395" at bounding box center [353, 68] width 50 height 12
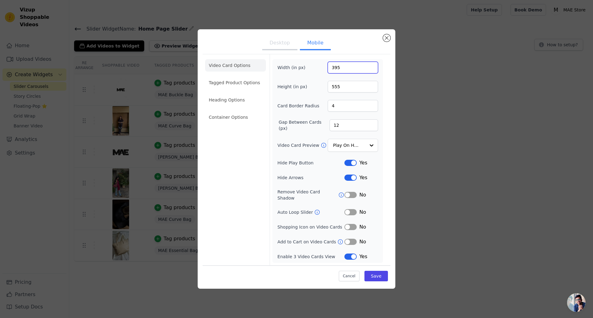
drag, startPoint x: 342, startPoint y: 72, endPoint x: 330, endPoint y: 72, distance: 11.7
click at [330, 72] on input "395" at bounding box center [353, 68] width 50 height 12
type input "200"
click at [333, 90] on input "555" at bounding box center [353, 87] width 50 height 12
type input "355"
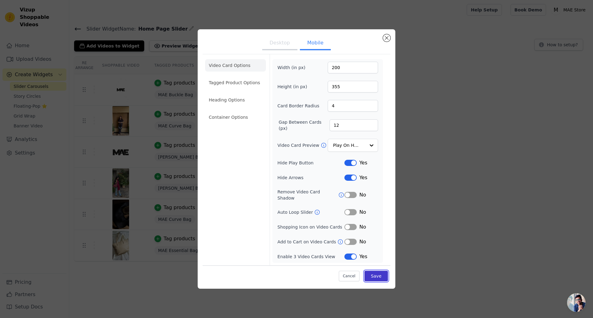
click at [376, 276] on button "Save" at bounding box center [375, 276] width 23 height 10
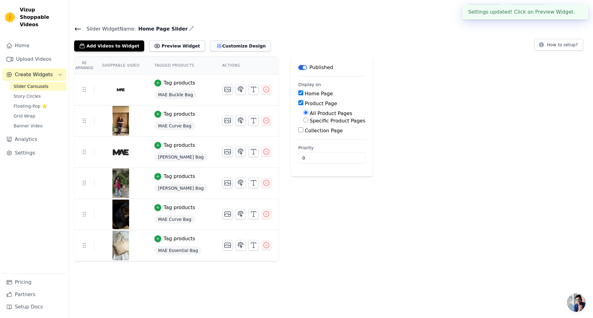
click at [217, 48] on button "Customize Design" at bounding box center [240, 45] width 61 height 11
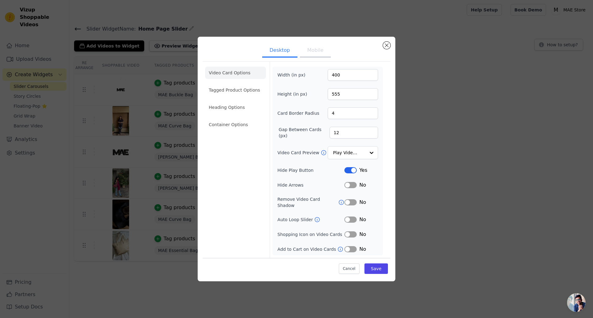
click at [311, 57] on button "Mobile" at bounding box center [315, 51] width 31 height 14
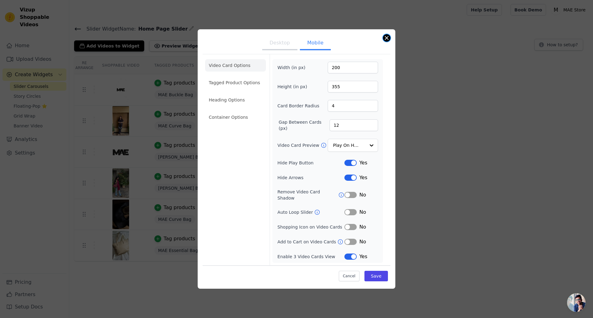
click at [385, 41] on button "Close modal" at bounding box center [386, 37] width 7 height 7
